Goal: Transaction & Acquisition: Purchase product/service

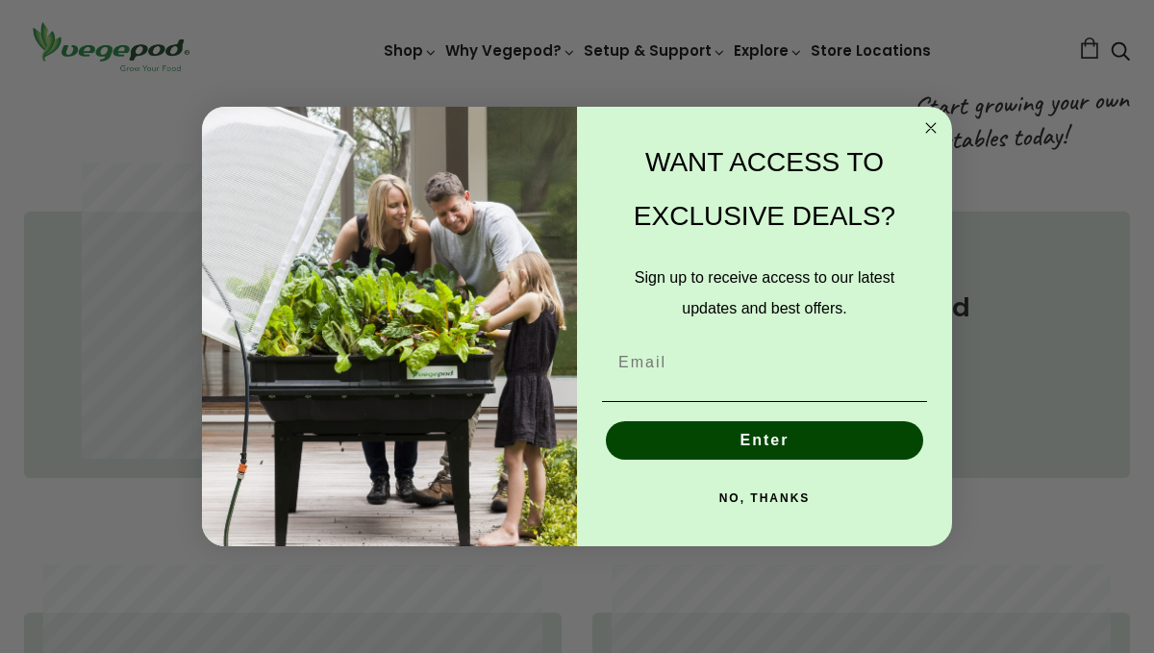
scroll to position [0, 272]
click at [935, 122] on circle "Close dialog" at bounding box center [931, 128] width 22 height 22
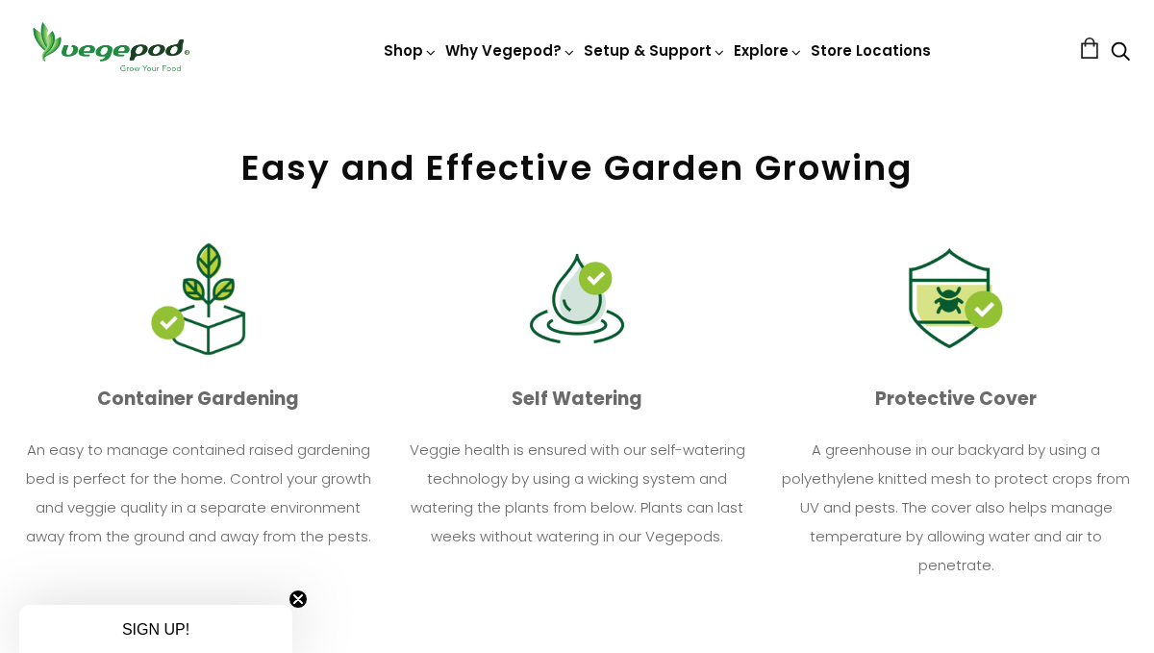
scroll to position [1980, 0]
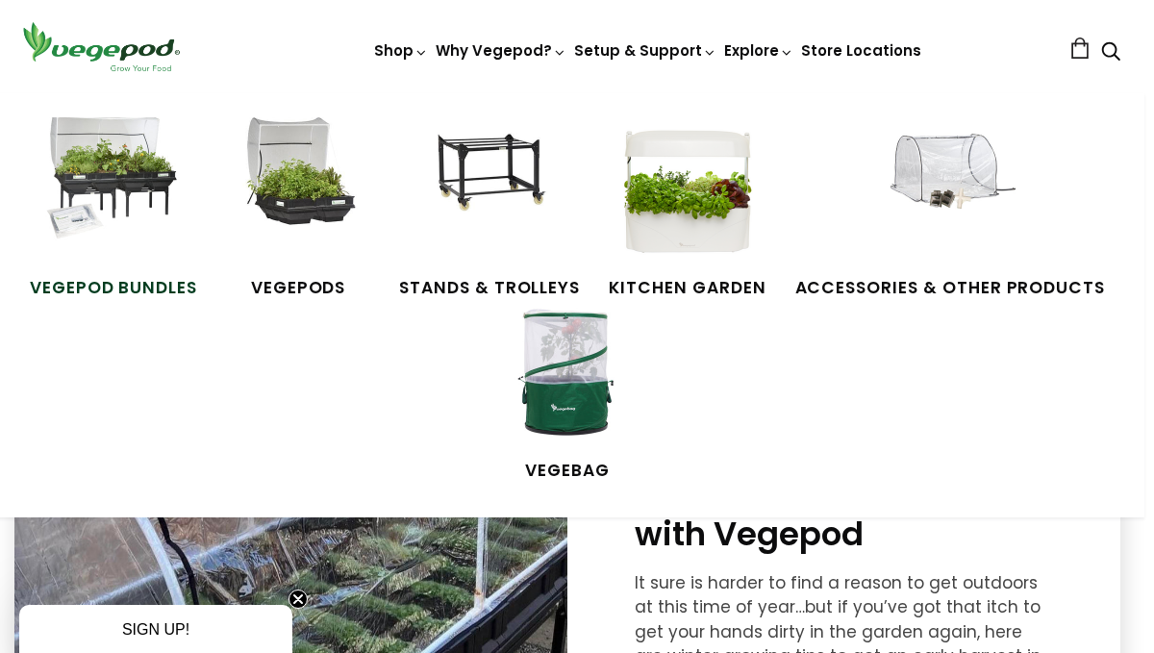
scroll to position [0, 2181]
click at [142, 172] on img at bounding box center [113, 189] width 144 height 144
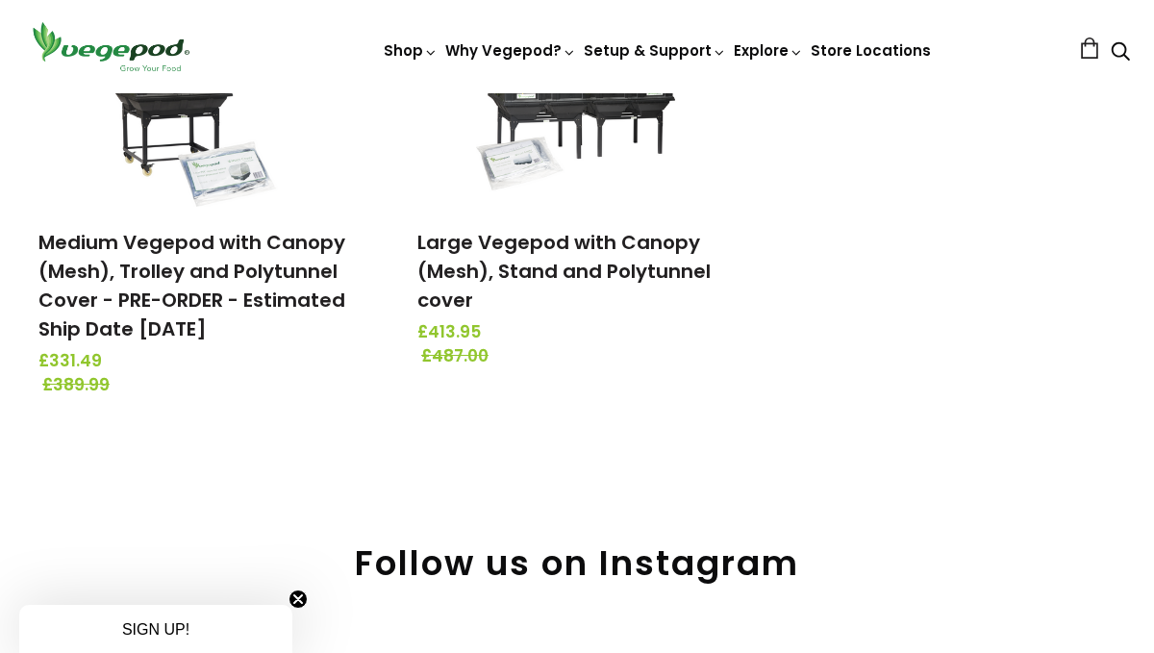
scroll to position [890, 0]
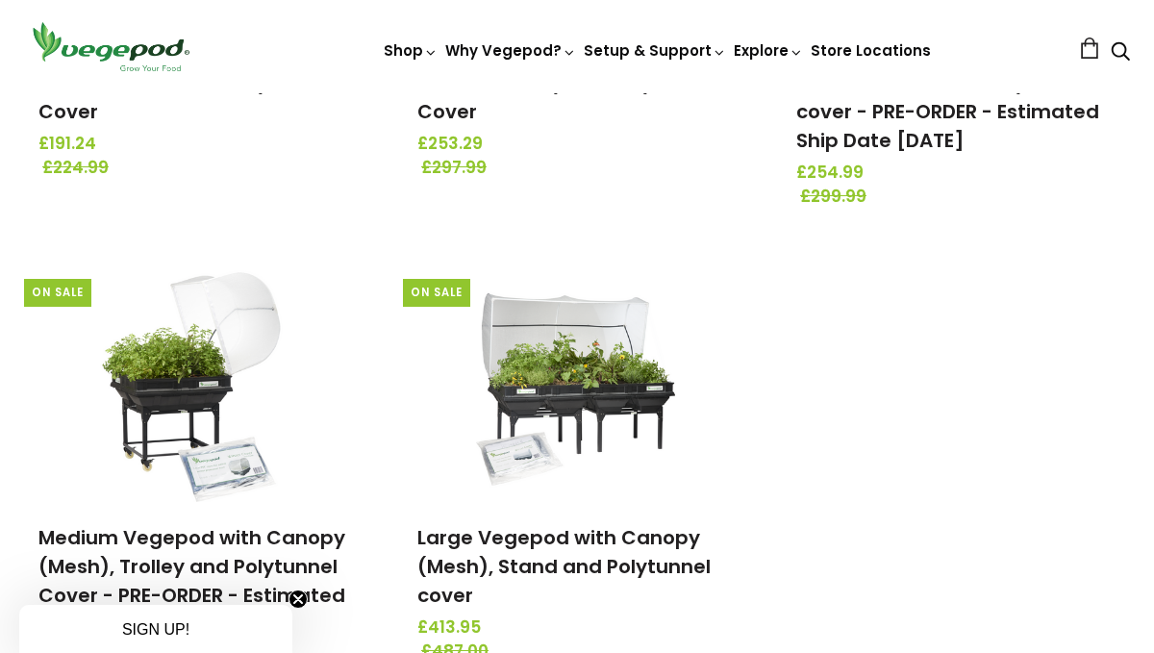
scroll to position [0, 0]
